Goal: Transaction & Acquisition: Subscribe to service/newsletter

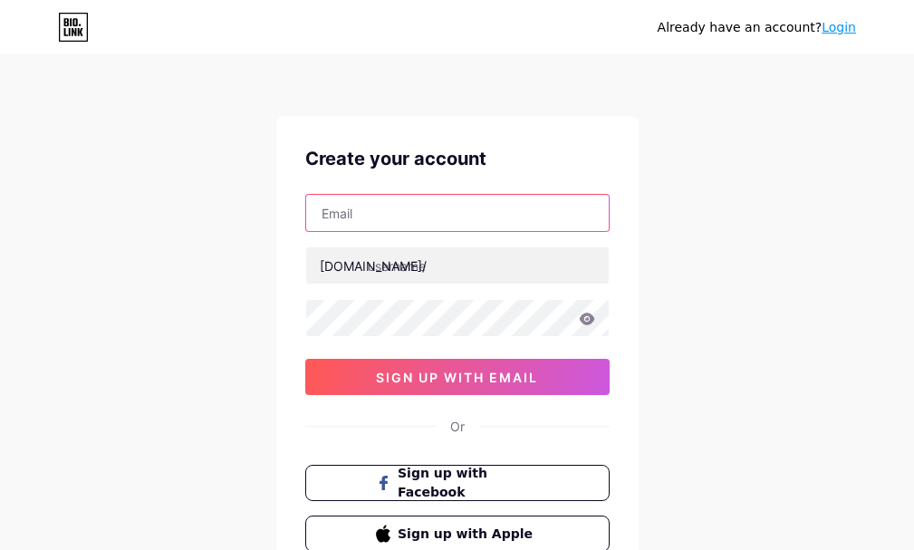
click at [435, 221] on input "text" at bounding box center [457, 213] width 303 height 36
type input "[EMAIL_ADDRESS][DOMAIN_NAME]"
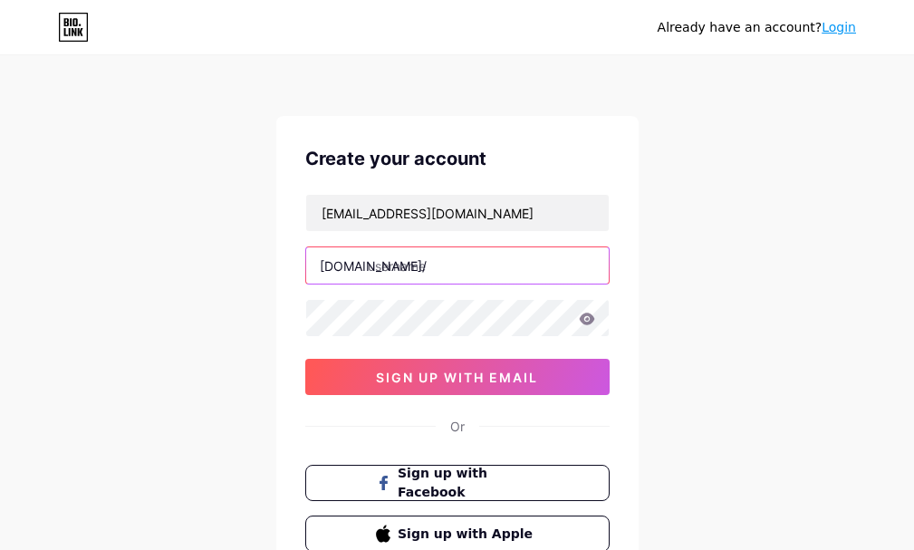
click at [447, 269] on input "text" at bounding box center [457, 265] width 303 height 36
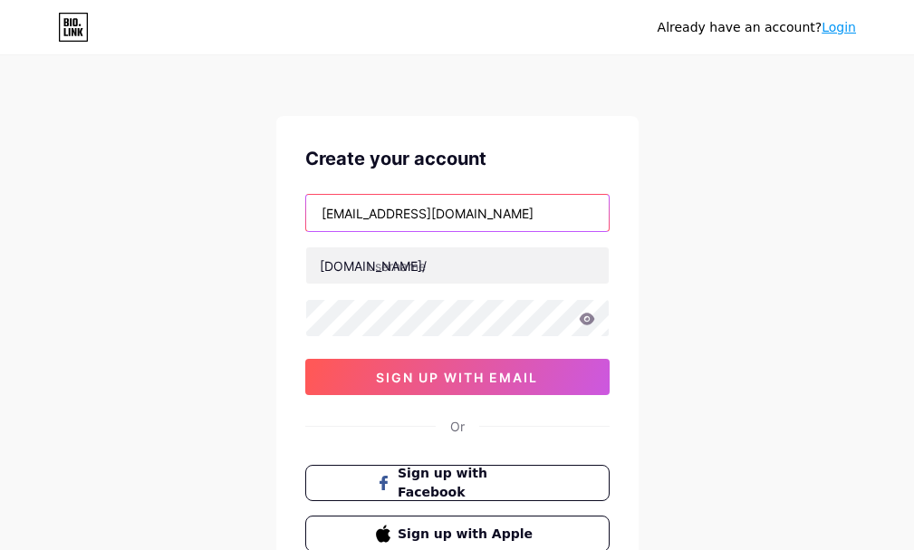
drag, startPoint x: 394, startPoint y: 211, endPoint x: 372, endPoint y: 211, distance: 21.7
click at [372, 211] on input "[EMAIL_ADDRESS][DOMAIN_NAME]" at bounding box center [457, 213] width 303 height 36
drag, startPoint x: 397, startPoint y: 211, endPoint x: 482, endPoint y: 241, distance: 90.2
click at [258, 206] on div "Already have an account? Login Create your account [EMAIL_ADDRESS][DOMAIN_NAME]…" at bounding box center [457, 346] width 914 height 693
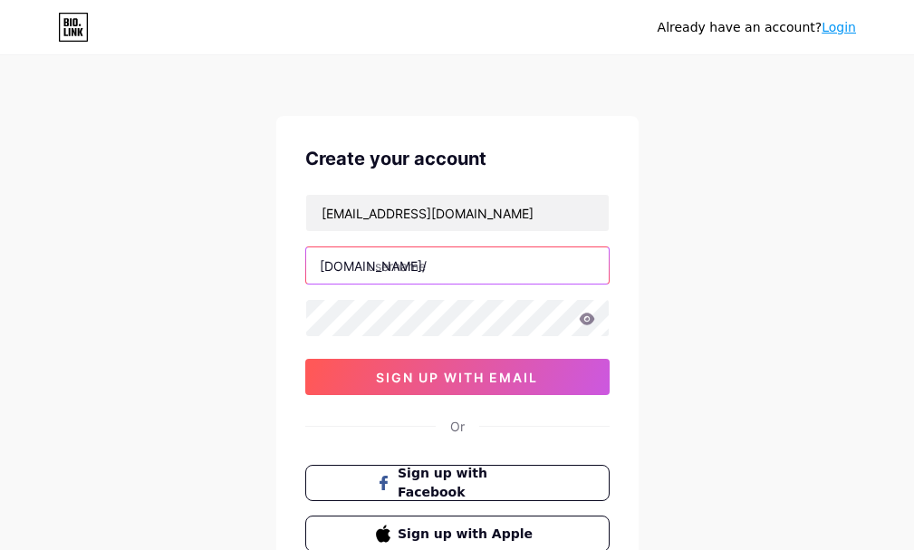
click at [400, 262] on input "text" at bounding box center [457, 265] width 303 height 36
paste input "pantherbook"
click at [411, 255] on input "pantherbook" at bounding box center [457, 265] width 303 height 36
click at [420, 270] on input "pantherbook" at bounding box center [457, 265] width 303 height 36
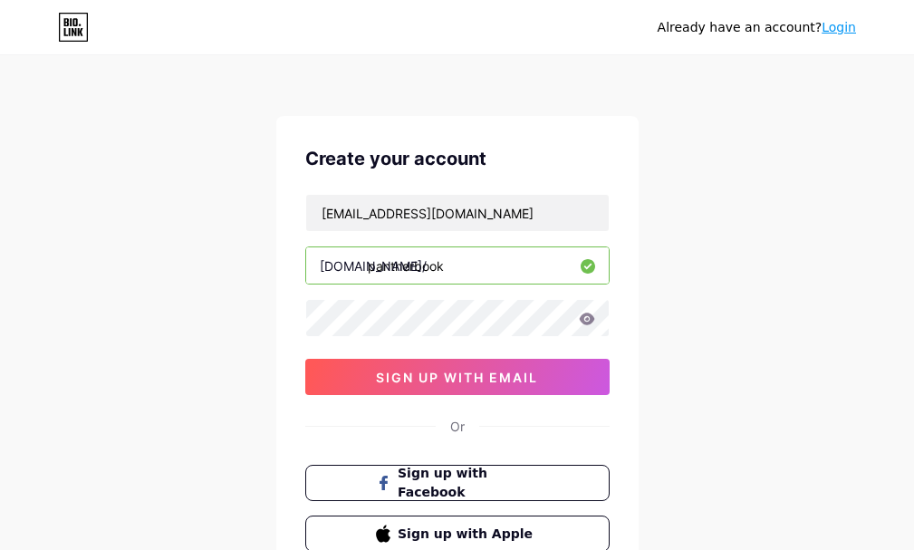
type input "pantherbook"
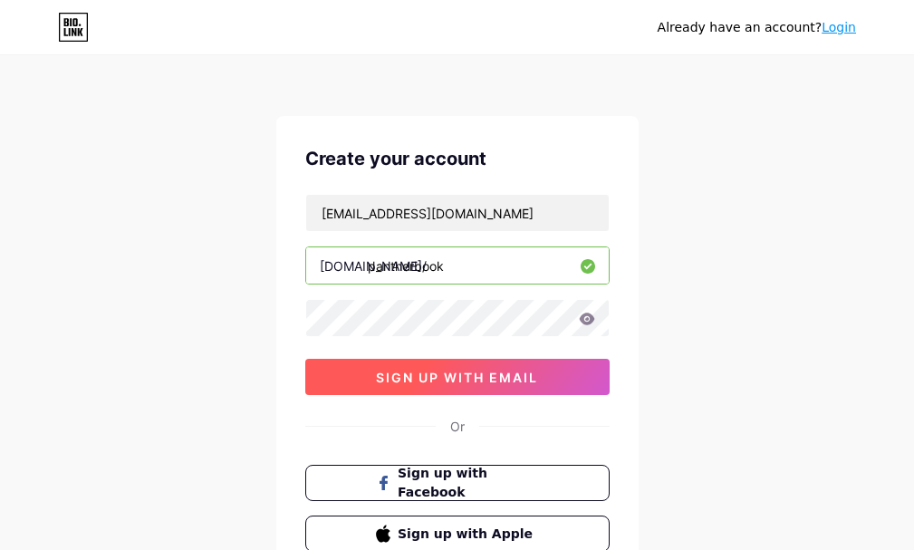
click at [428, 379] on span "sign up with email" at bounding box center [457, 377] width 162 height 15
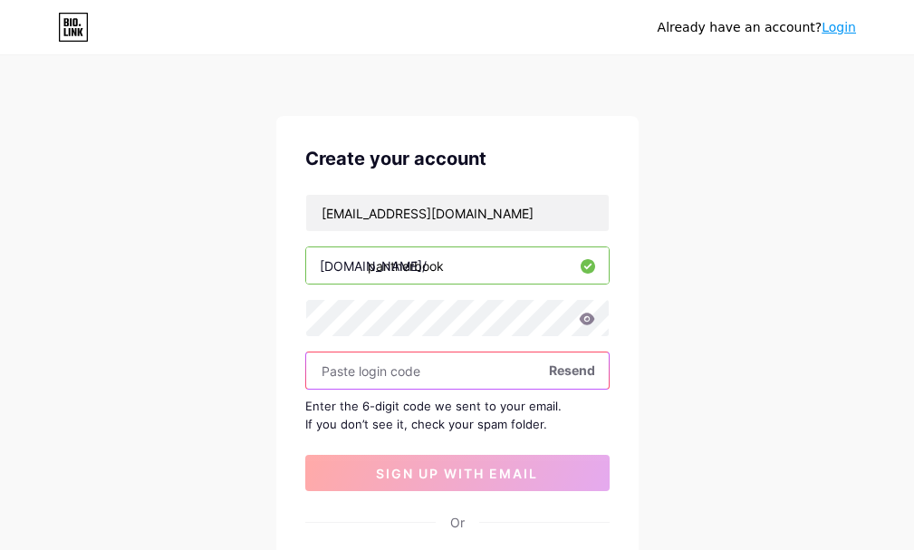
scroll to position [91, 0]
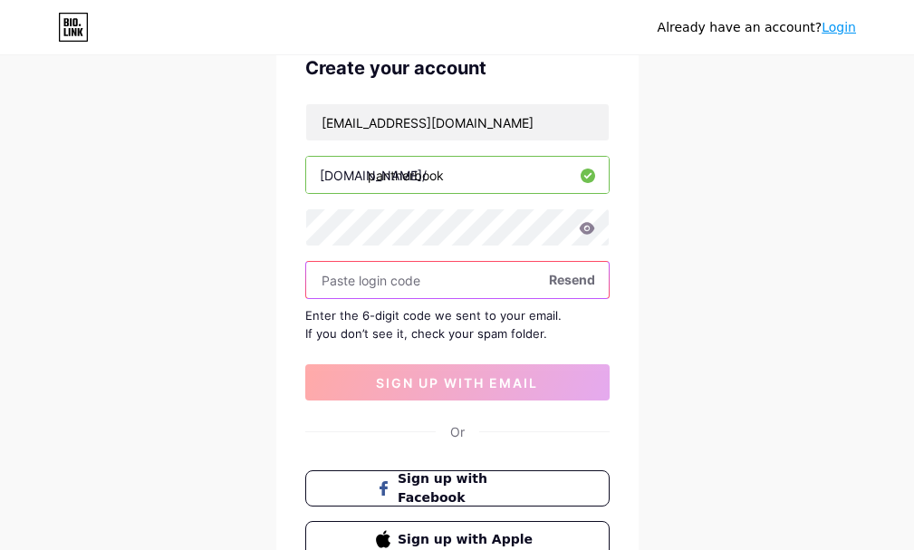
paste input "502026"
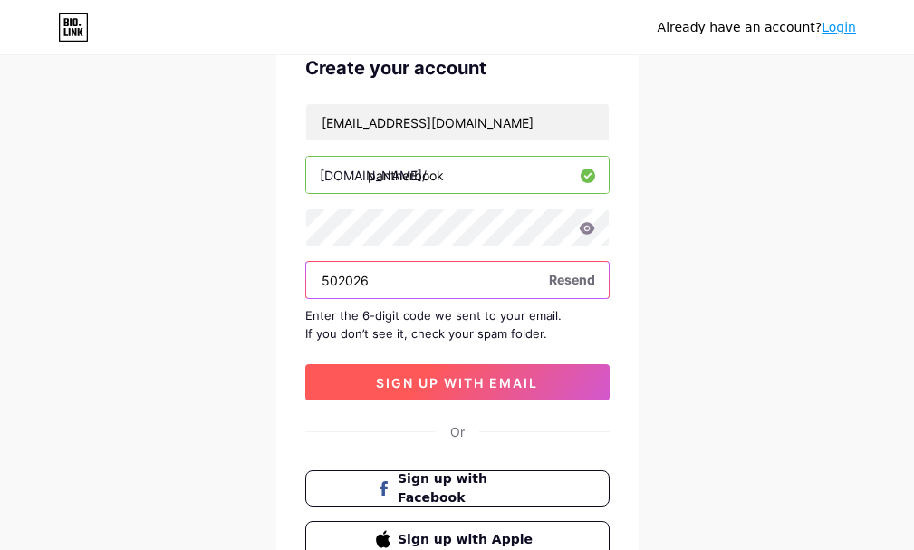
type input "502026"
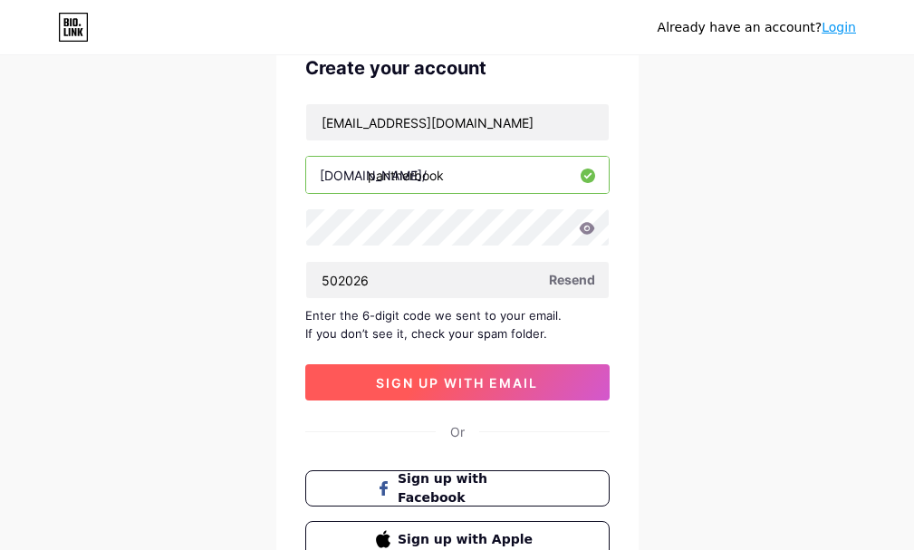
click at [421, 379] on span "sign up with email" at bounding box center [457, 382] width 162 height 15
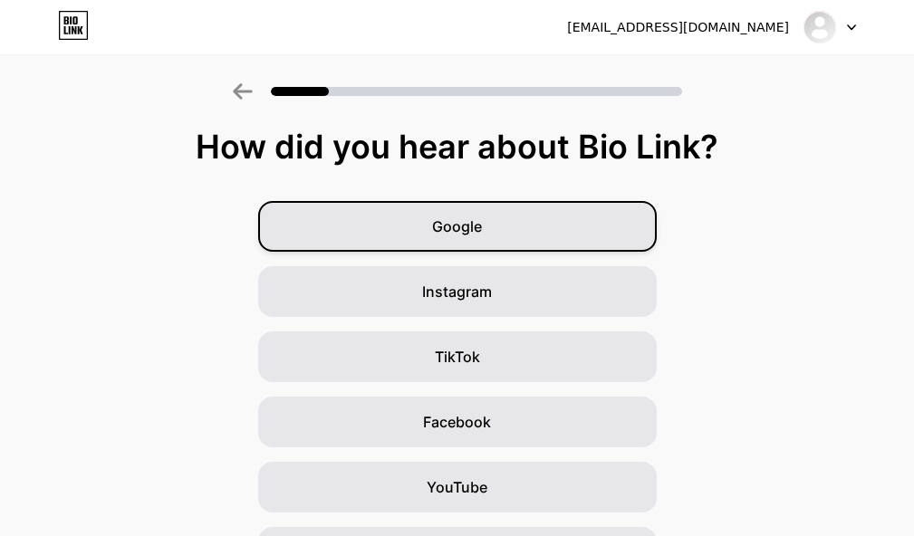
scroll to position [91, 0]
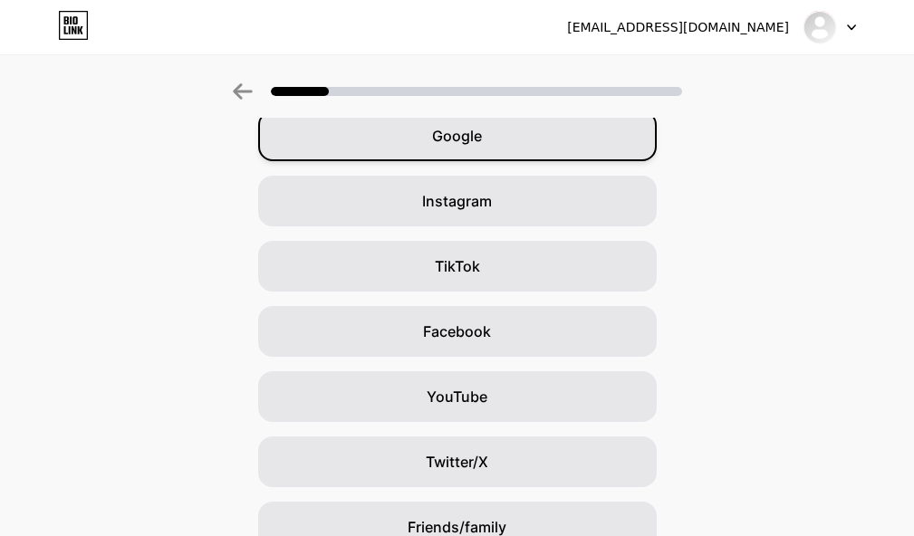
click at [509, 124] on div "Google" at bounding box center [457, 136] width 399 height 51
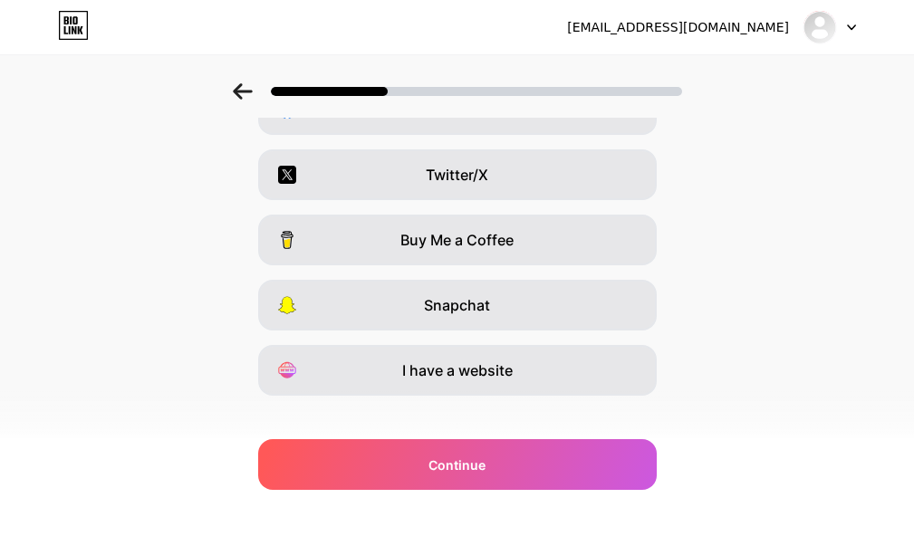
scroll to position [335, 0]
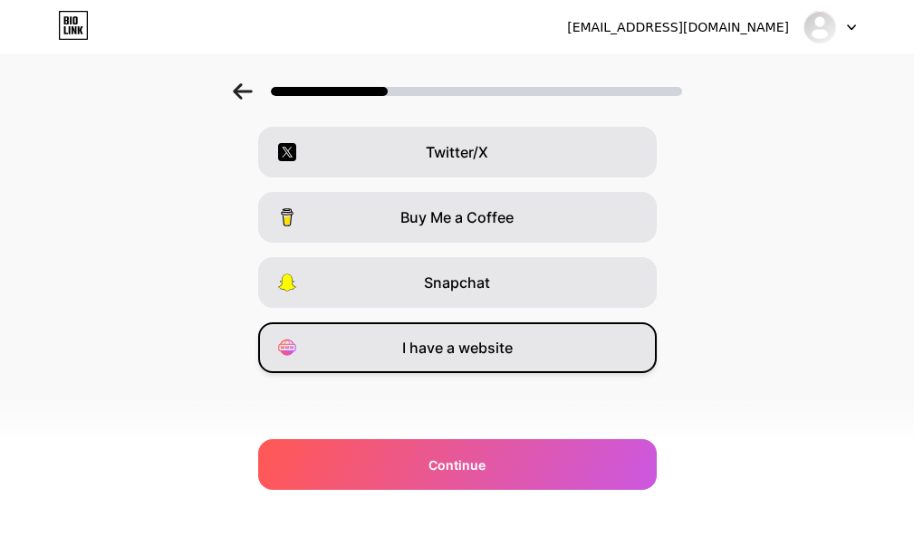
click at [541, 345] on div "I have a website" at bounding box center [457, 347] width 399 height 51
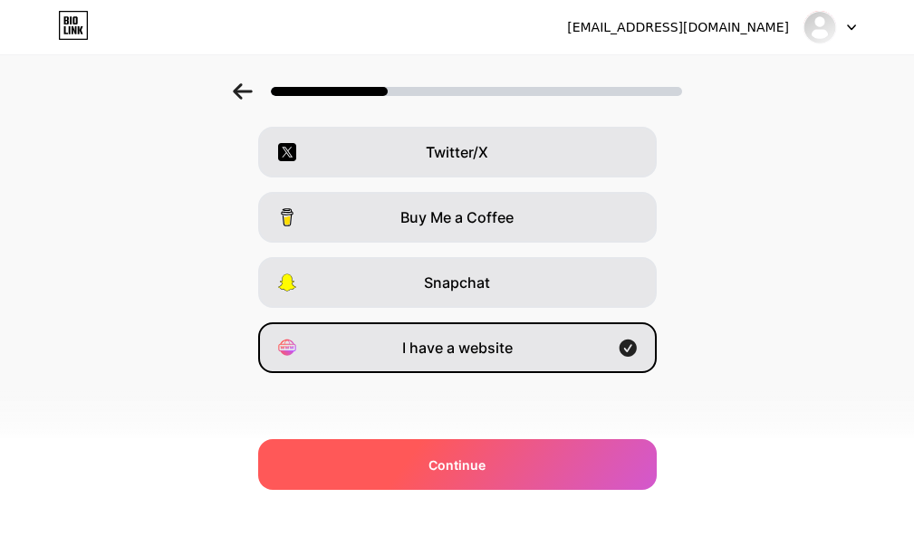
click at [505, 449] on div "Continue" at bounding box center [457, 464] width 399 height 51
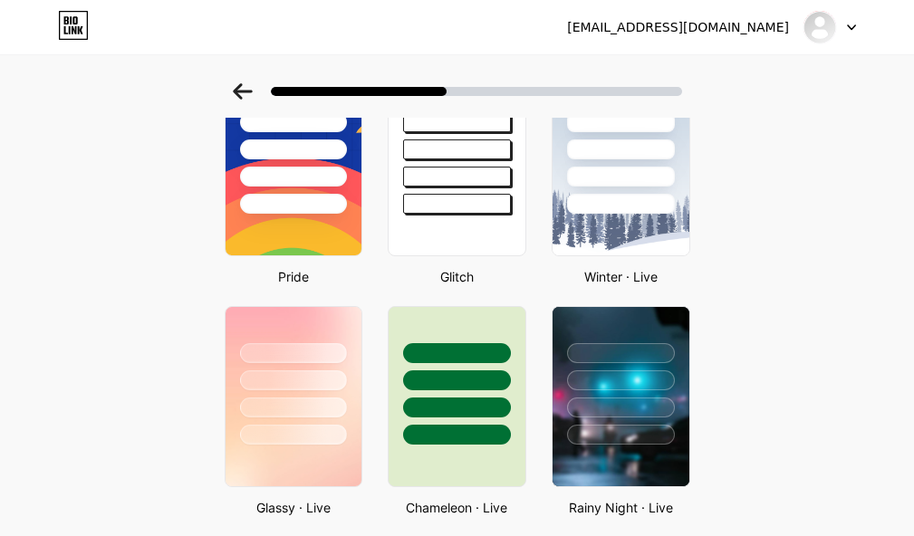
scroll to position [0, 0]
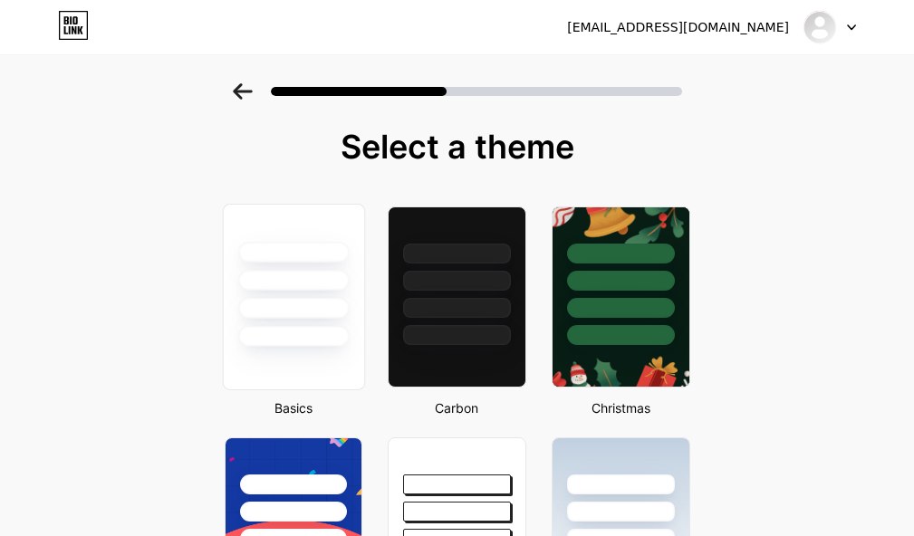
click at [303, 236] on div at bounding box center [293, 276] width 140 height 142
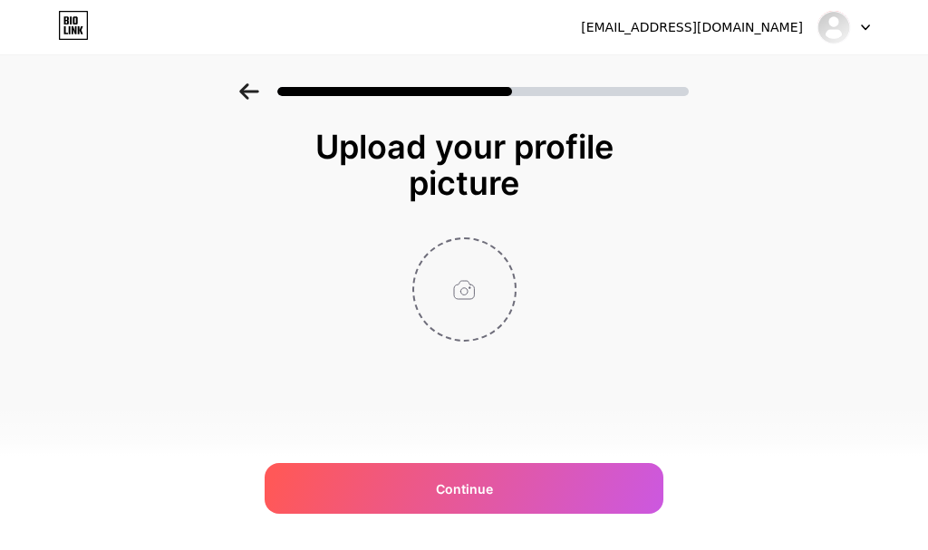
click at [457, 274] on input "file" at bounding box center [464, 289] width 101 height 101
type input "C:\fakepath\panther logo (1) (1) (1) (1) (1) (1).jpg"
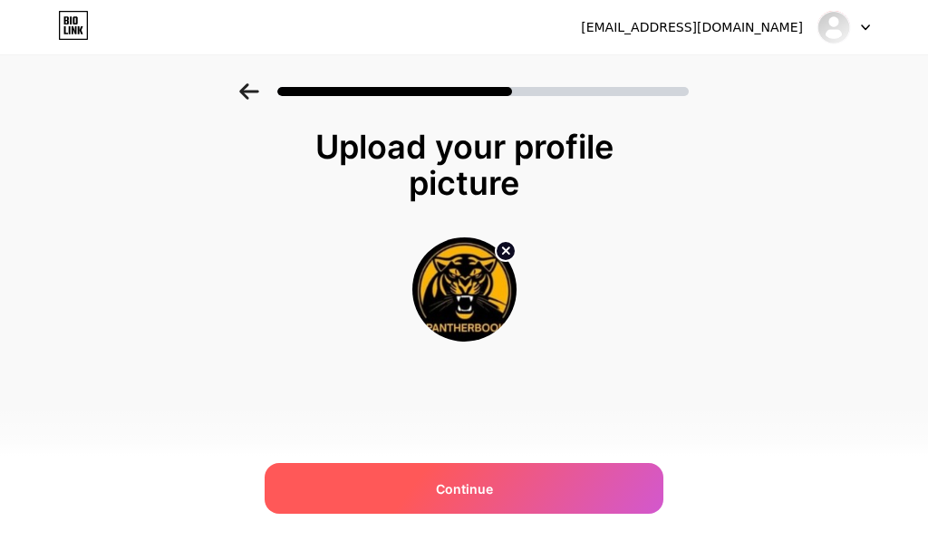
click at [501, 476] on div "Continue" at bounding box center [464, 488] width 399 height 51
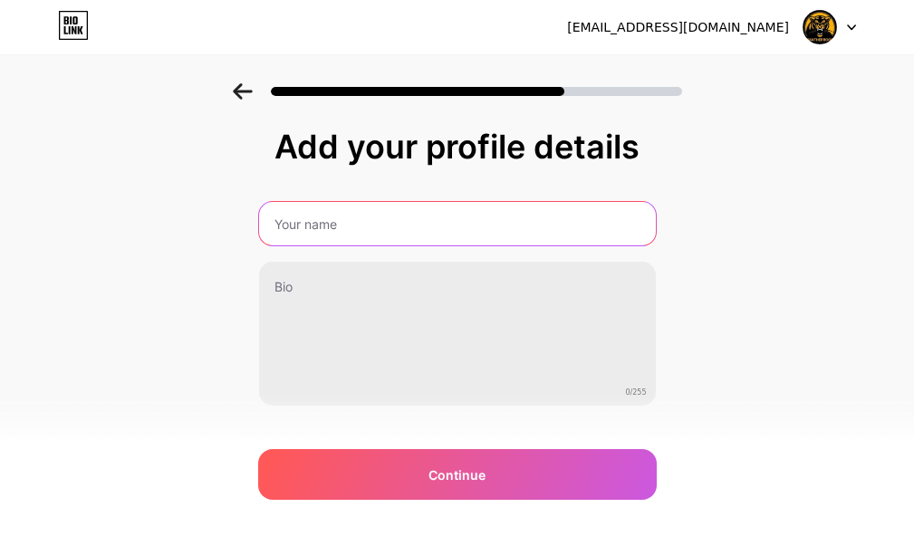
click at [355, 229] on input "text" at bounding box center [457, 223] width 397 height 43
paste input "PantherBook is your one-stop platform to create your online cricket i"
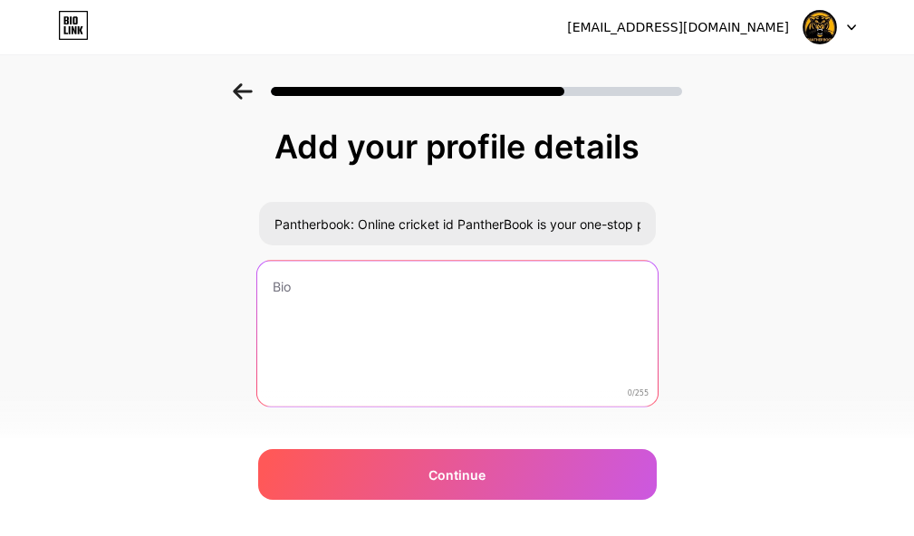
click at [394, 303] on textarea at bounding box center [456, 335] width 400 height 148
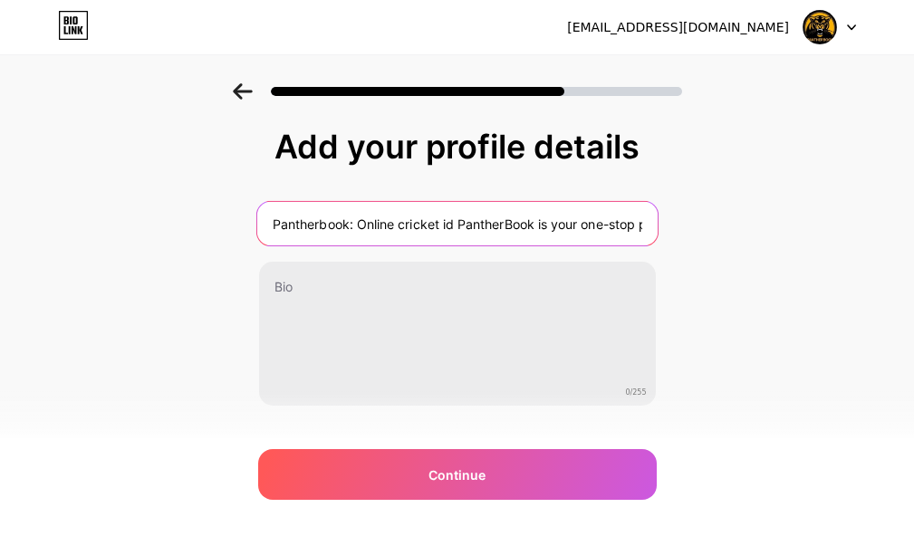
scroll to position [0, 227]
drag, startPoint x: 462, startPoint y: 226, endPoint x: 820, endPoint y: 235, distance: 357.9
click at [820, 235] on div "Add your profile details Pantherbook: Online cricket id PantherBook is your one…" at bounding box center [457, 290] width 914 height 414
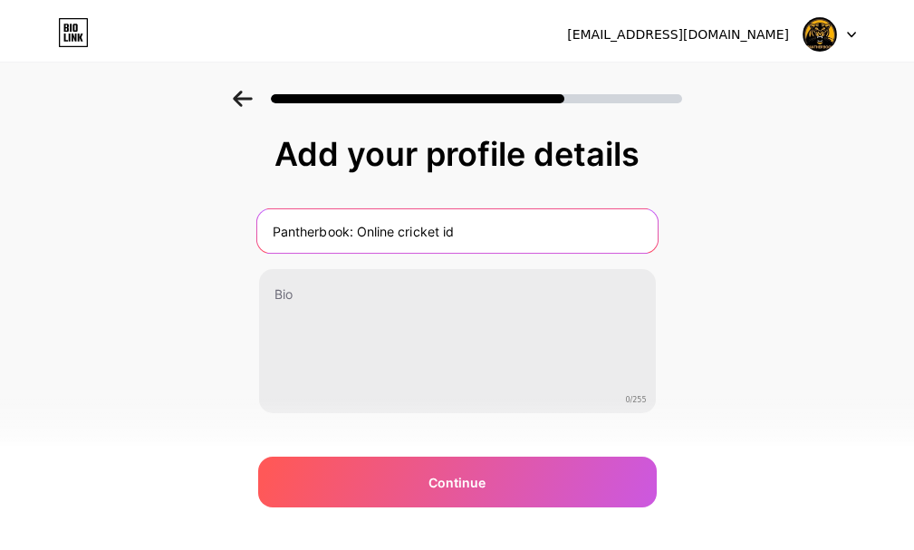
scroll to position [0, 0]
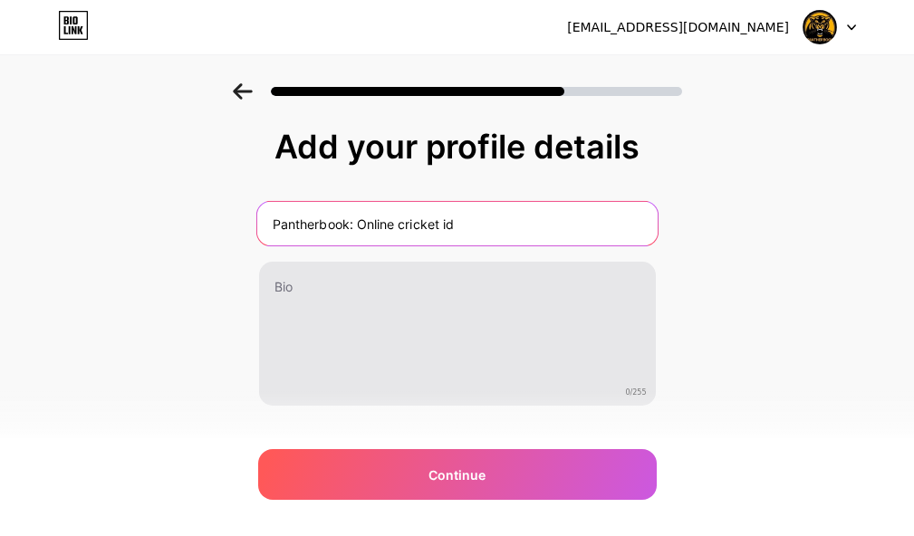
type input "Pantherbook: Online cricket id"
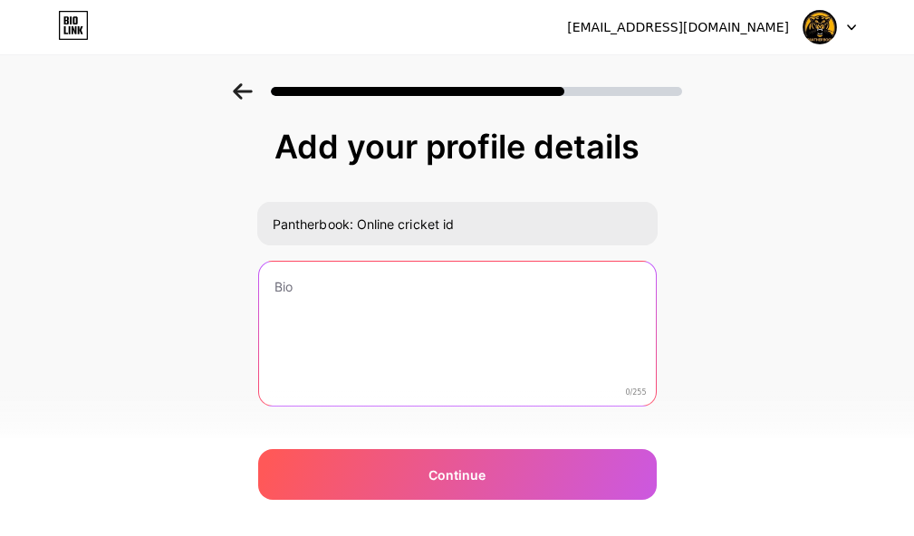
click at [464, 327] on textarea at bounding box center [457, 335] width 397 height 146
paste textarea "PantherBook is your one-stop platform to create your online cricket identity! W…"
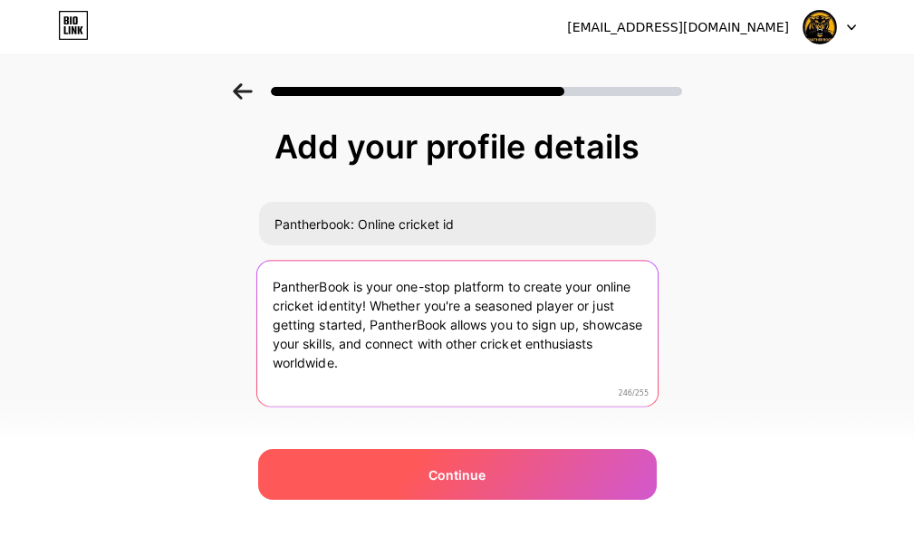
type textarea "PantherBook is your one-stop platform to create your online cricket identity! W…"
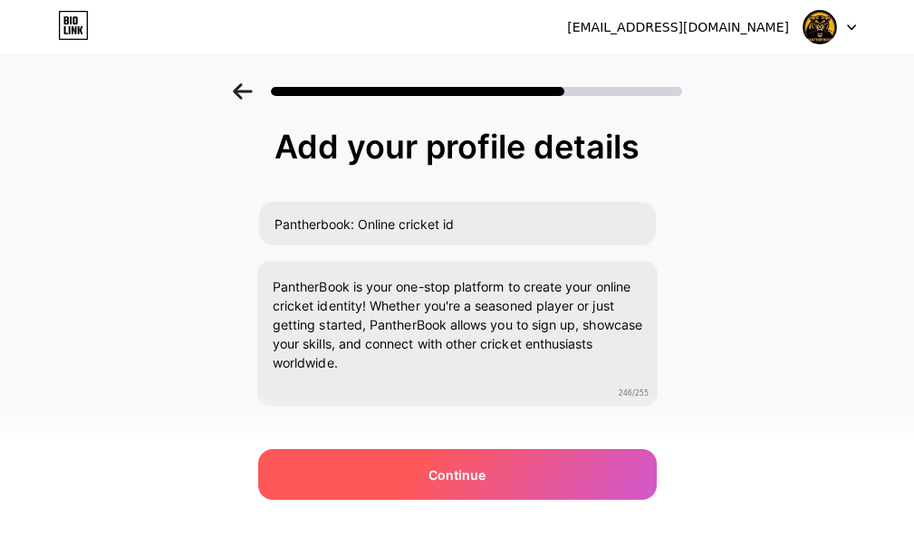
click at [459, 477] on span "Continue" at bounding box center [456, 475] width 57 height 19
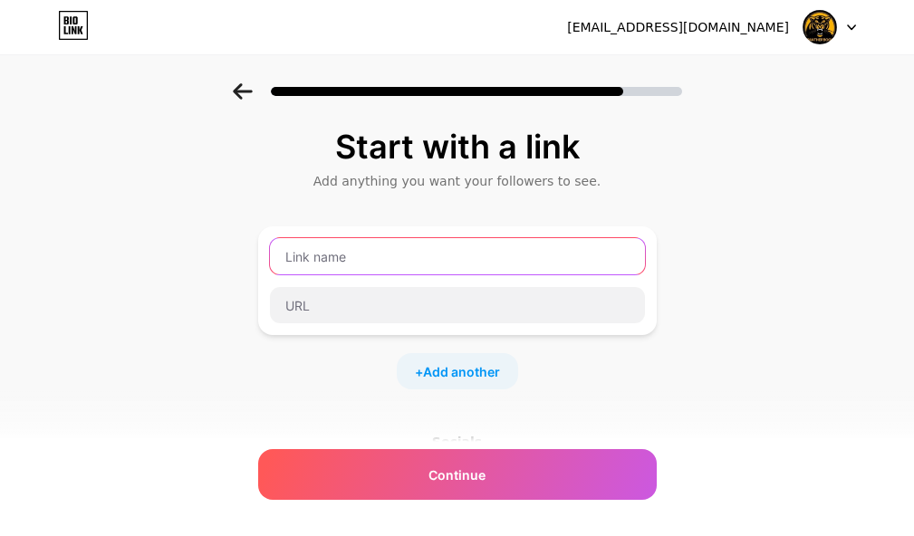
click at [388, 260] on input "text" at bounding box center [457, 256] width 375 height 36
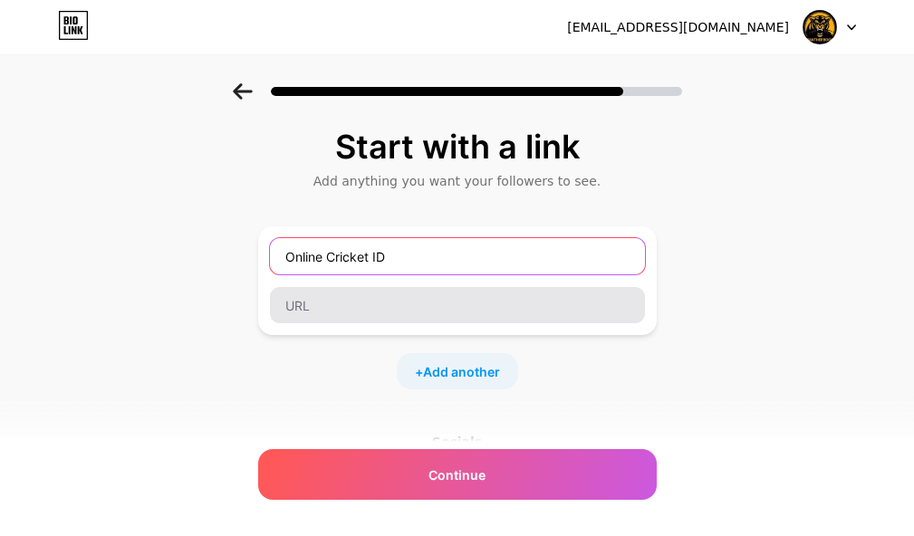
type input "Online Cricket ID"
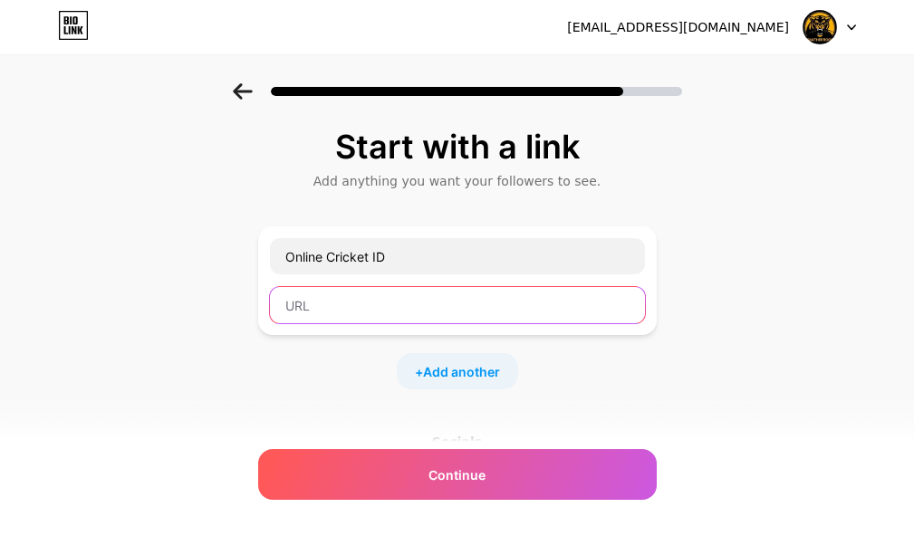
click at [366, 303] on input "text" at bounding box center [457, 305] width 375 height 36
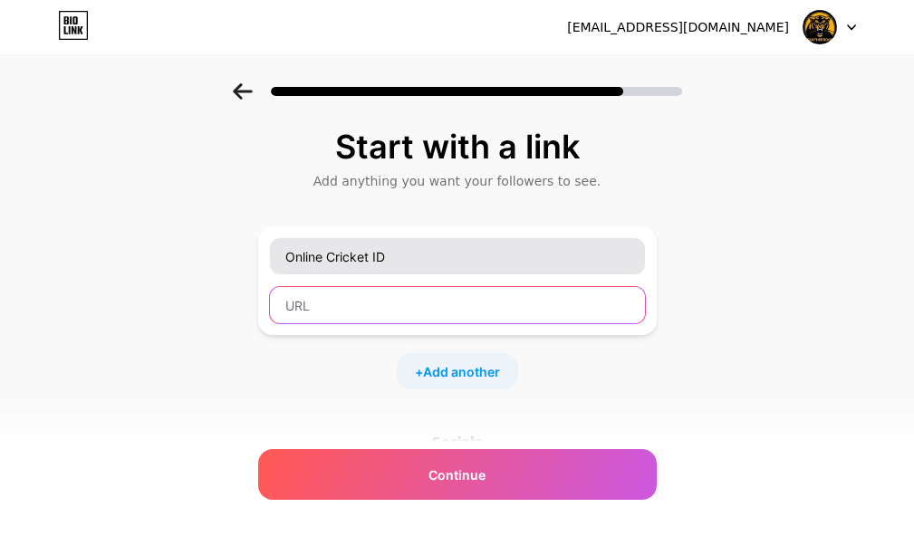
paste input "[URL][DOMAIN_NAME]"
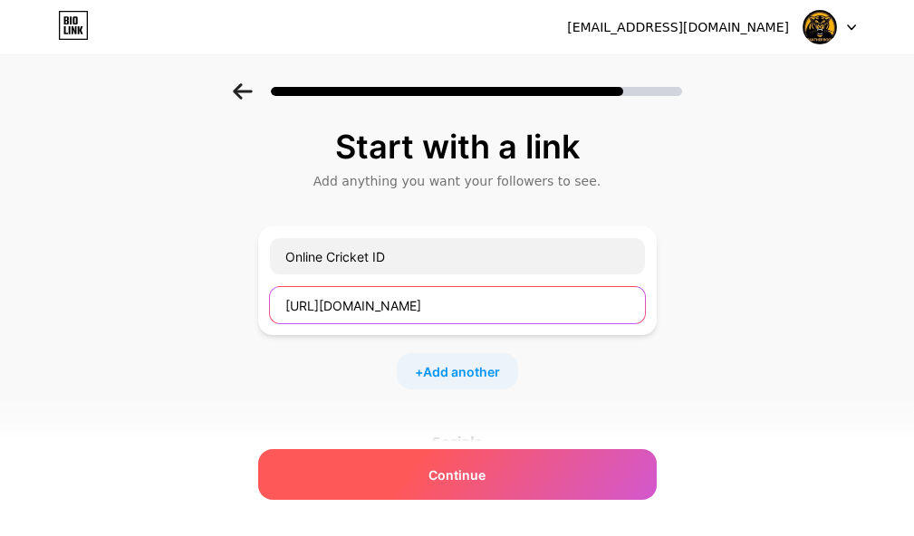
type input "[URL][DOMAIN_NAME]"
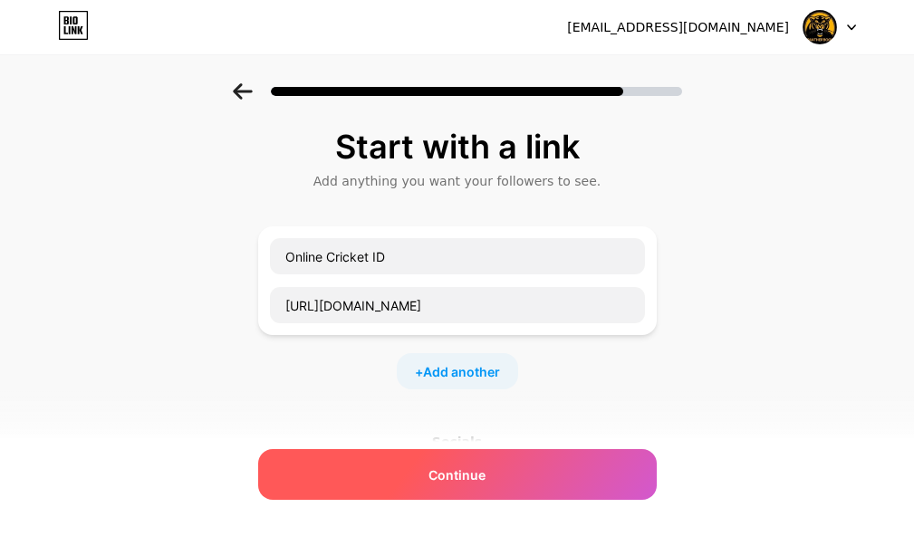
click at [516, 462] on div "Continue" at bounding box center [457, 474] width 399 height 51
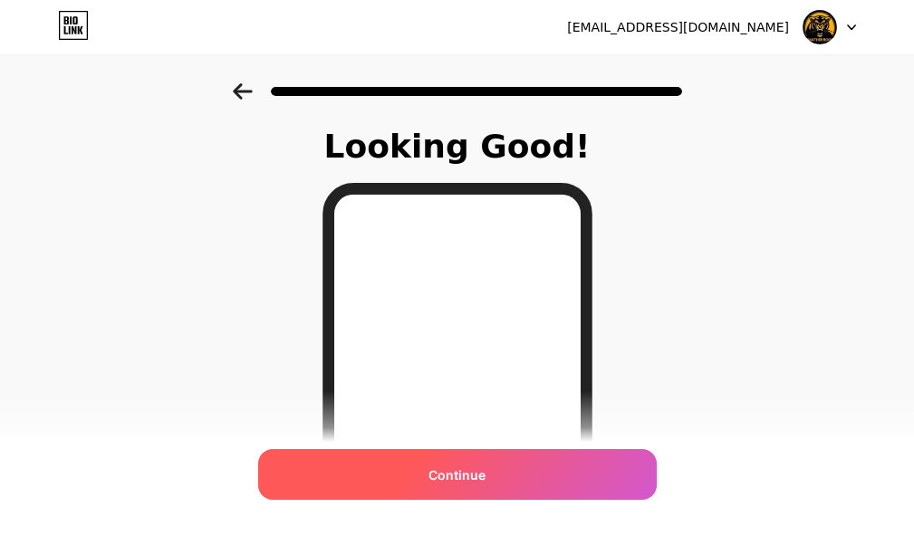
click at [466, 483] on span "Continue" at bounding box center [456, 475] width 57 height 19
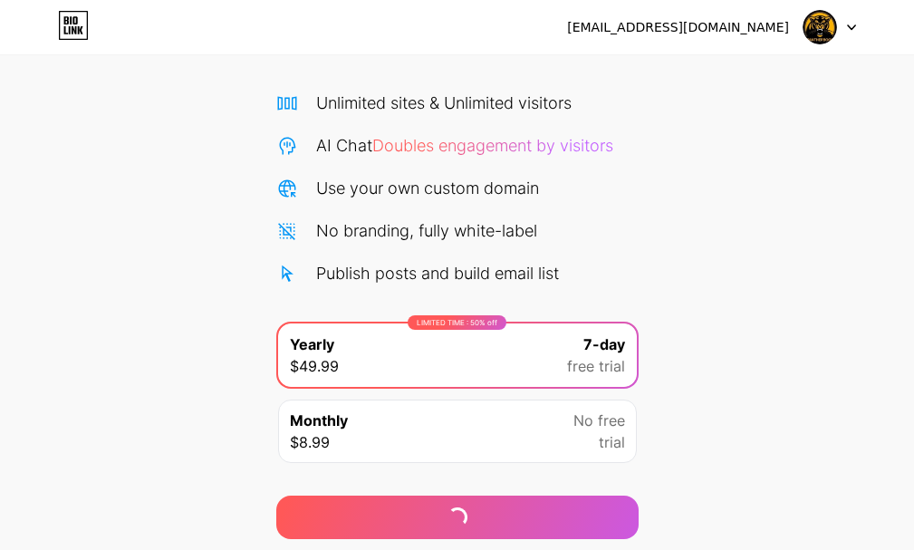
scroll to position [179, 0]
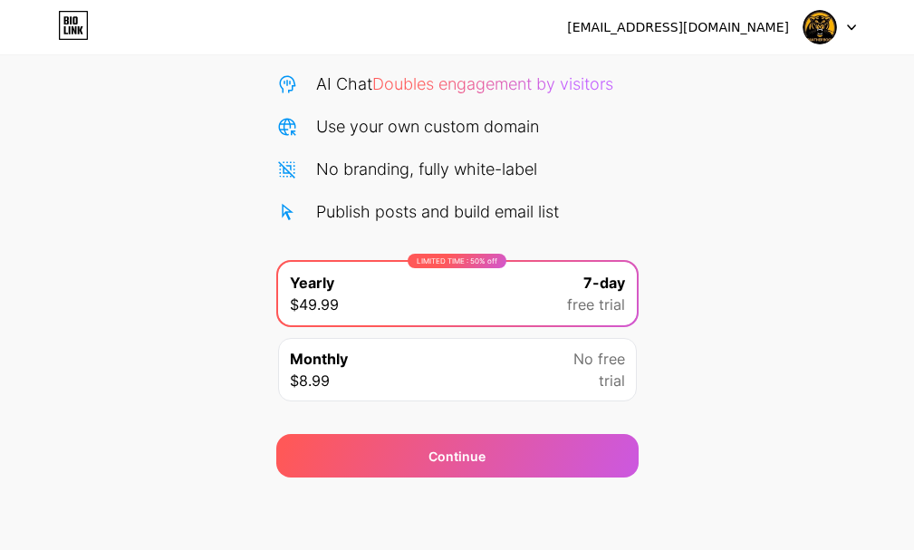
click at [501, 370] on div "Monthly $8.99 No free trial" at bounding box center [457, 369] width 359 height 63
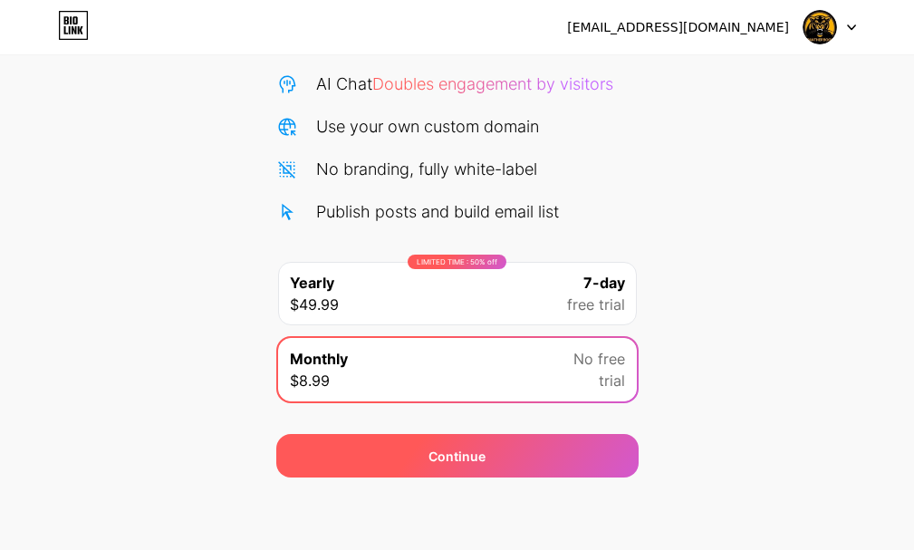
click at [495, 450] on div "Continue" at bounding box center [457, 455] width 362 height 43
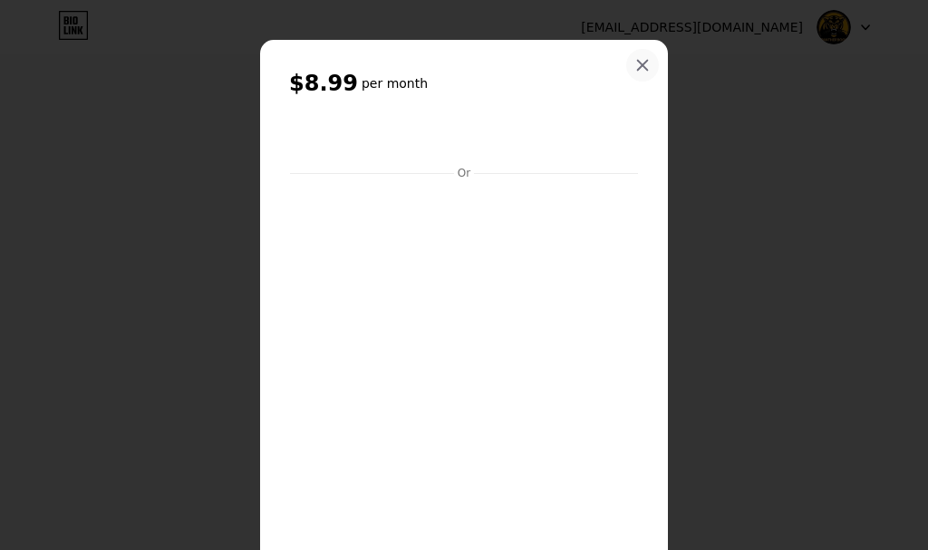
click at [640, 67] on icon at bounding box center [642, 65] width 14 height 14
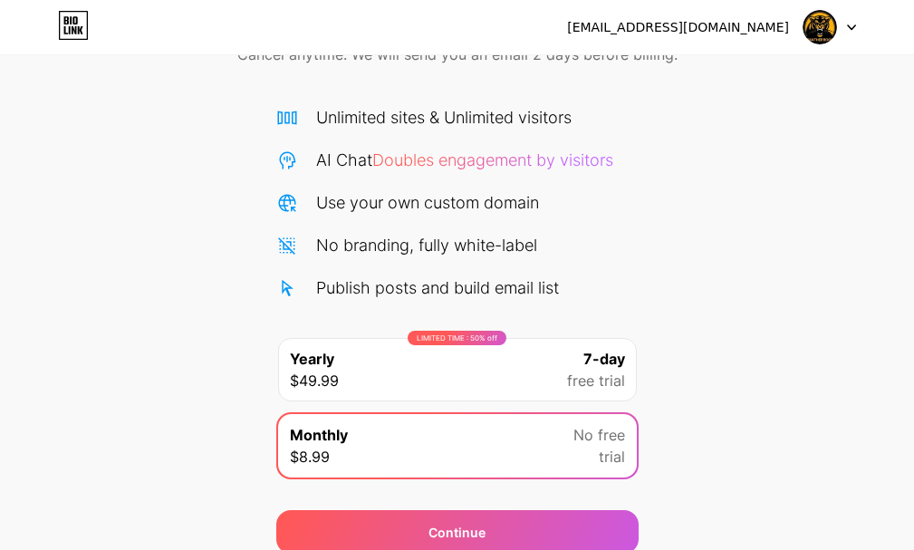
scroll to position [0, 0]
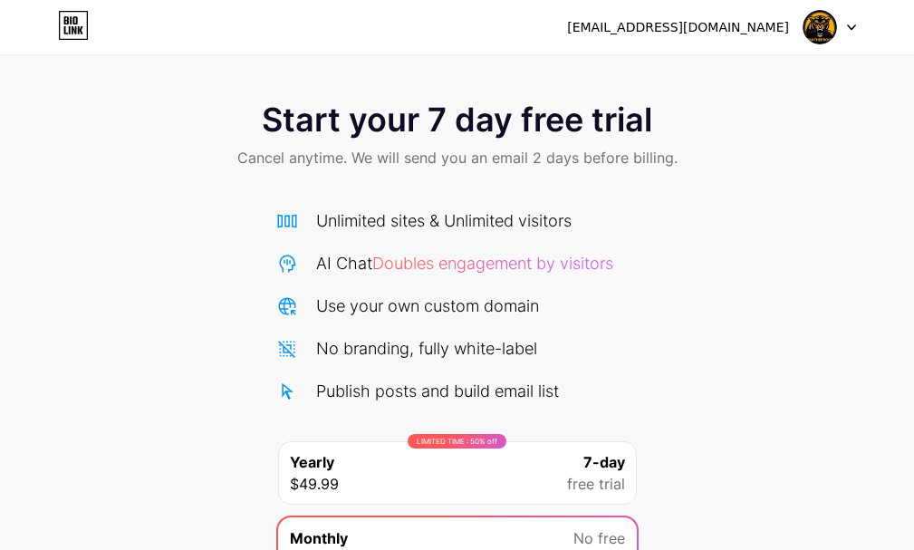
click at [835, 24] on img at bounding box center [820, 27] width 34 height 34
click at [73, 28] on icon at bounding box center [74, 30] width 5 height 8
